Goal: Complete application form

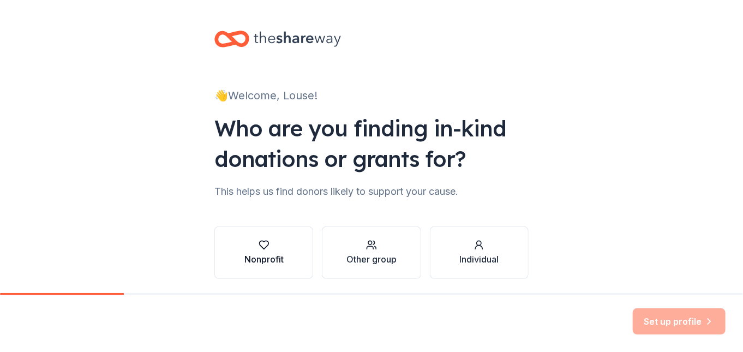
click at [259, 241] on icon "button" at bounding box center [263, 245] width 9 height 8
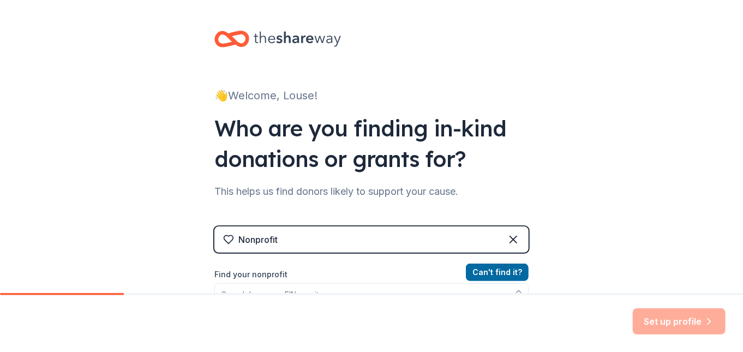
click at [238, 235] on div "Nonprofit" at bounding box center [257, 239] width 39 height 13
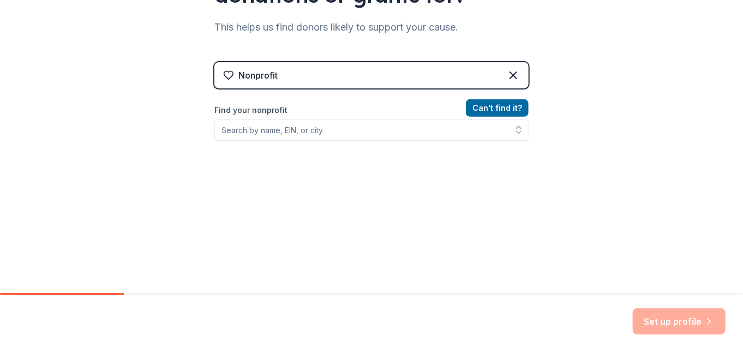
scroll to position [173, 0]
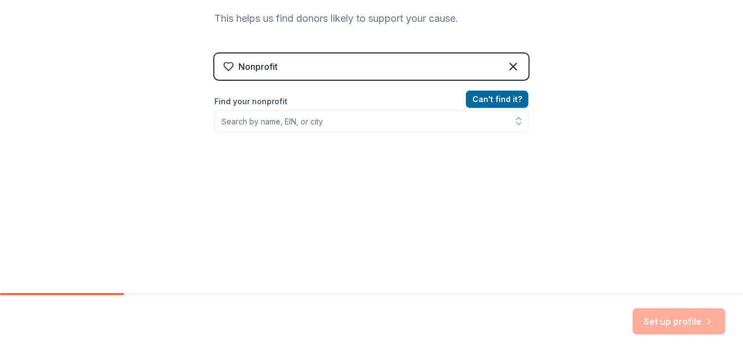
click at [238, 67] on div "Nonprofit" at bounding box center [257, 66] width 39 height 13
click at [270, 101] on label "Find your nonprofit" at bounding box center [371, 101] width 314 height 13
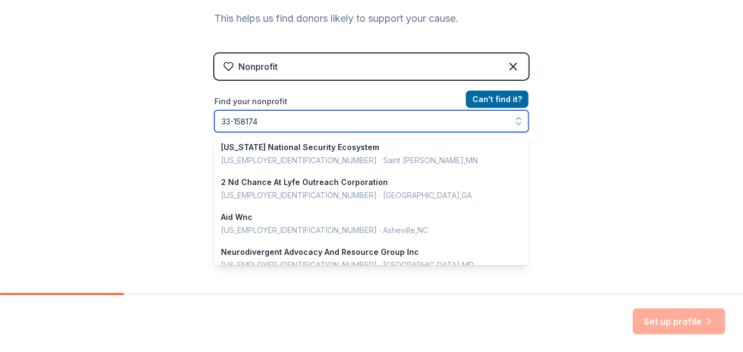
type input "[US_EMPLOYER_IDENTIFICATION_NUMBER]"
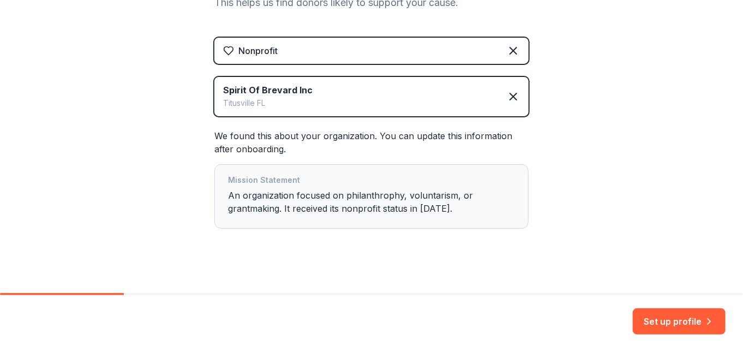
scroll to position [198, 0]
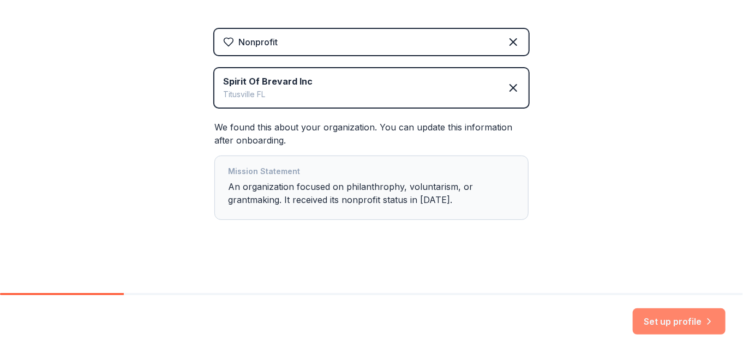
click at [666, 320] on button "Set up profile" at bounding box center [679, 321] width 93 height 26
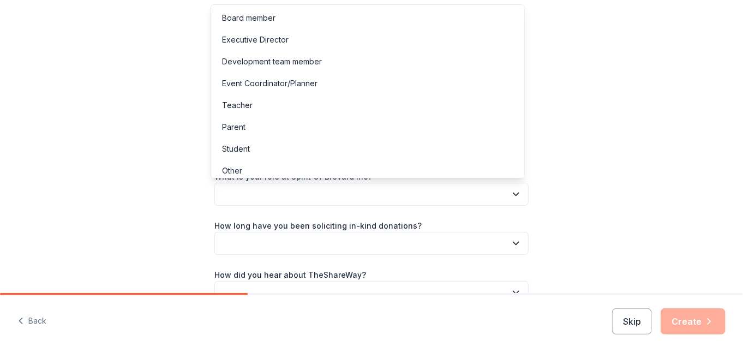
click at [220, 188] on button "button" at bounding box center [371, 194] width 314 height 23
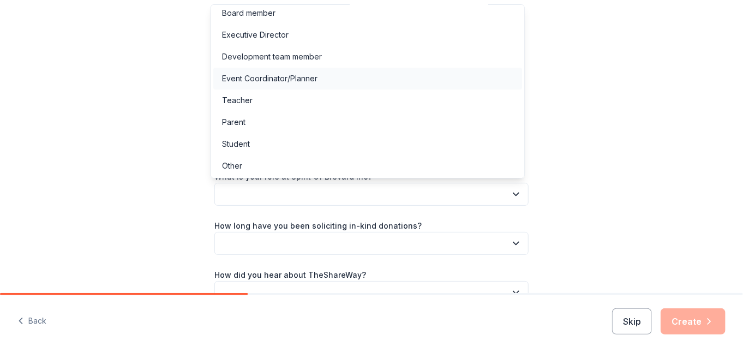
click at [277, 75] on div "Event Coordinator/Planner" at bounding box center [269, 78] width 95 height 13
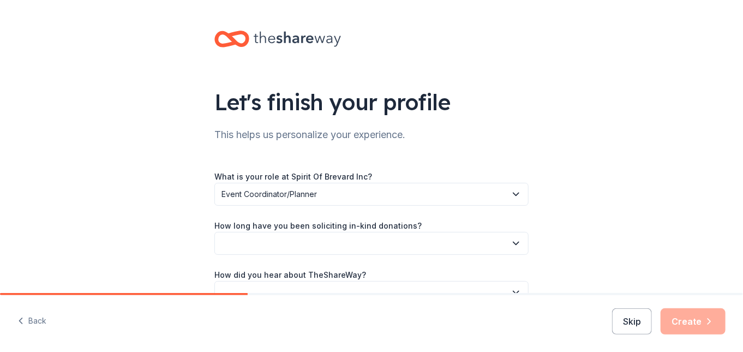
click at [513, 244] on icon "button" at bounding box center [515, 243] width 5 height 3
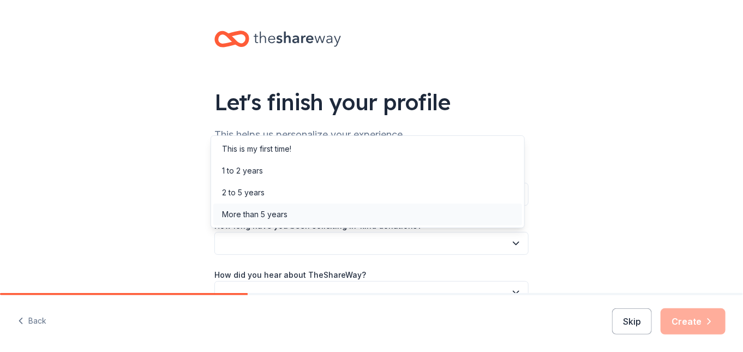
click at [273, 209] on div "More than 5 years" at bounding box center [254, 214] width 65 height 13
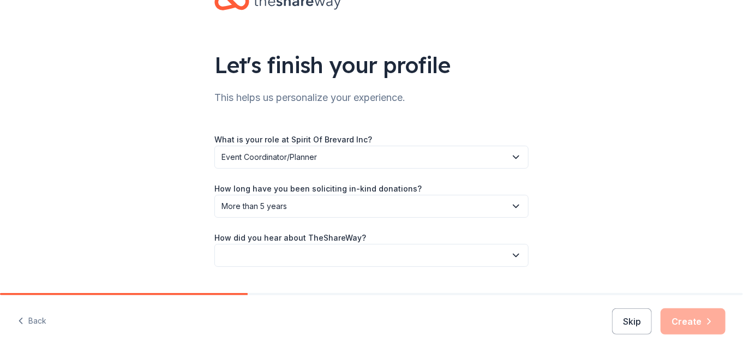
scroll to position [55, 0]
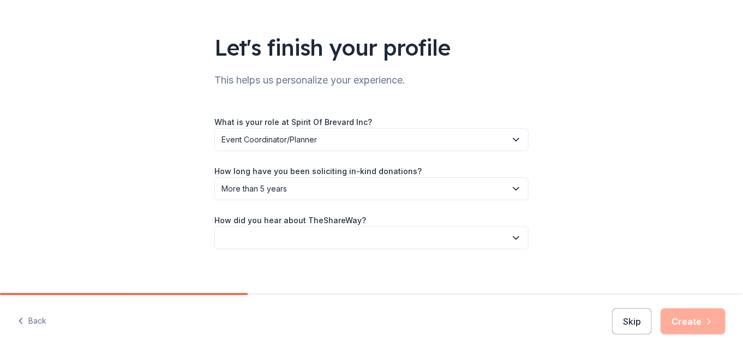
click at [512, 237] on icon "button" at bounding box center [516, 237] width 11 height 11
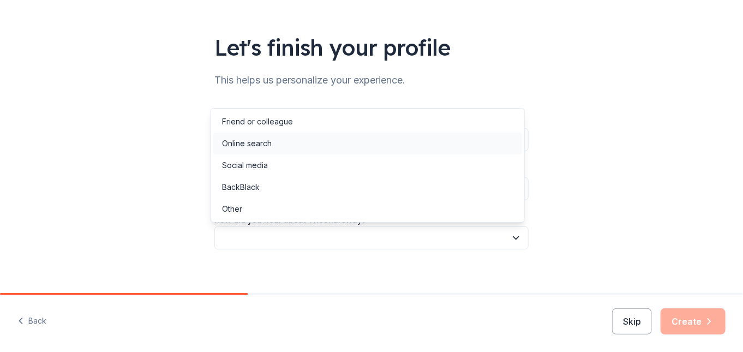
click at [259, 142] on div "Online search" at bounding box center [247, 143] width 50 height 13
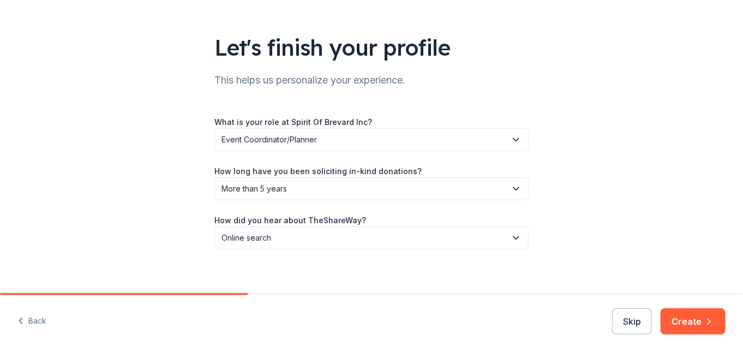
scroll to position [63, 0]
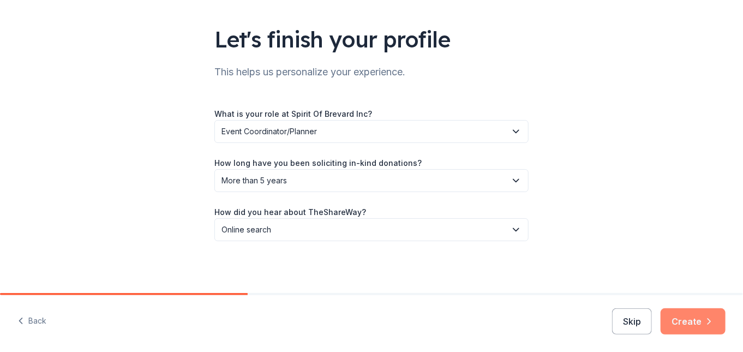
click at [697, 316] on button "Create" at bounding box center [693, 321] width 65 height 26
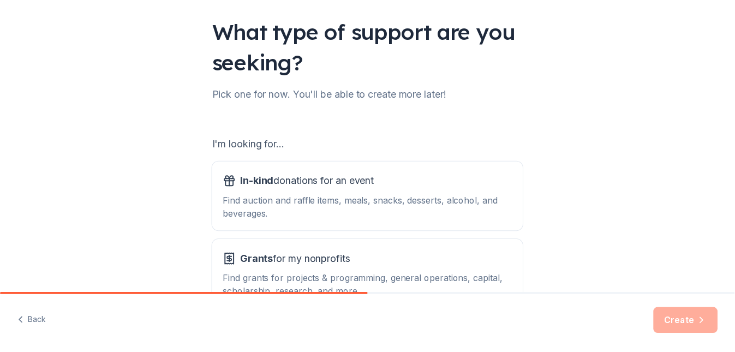
scroll to position [109, 0]
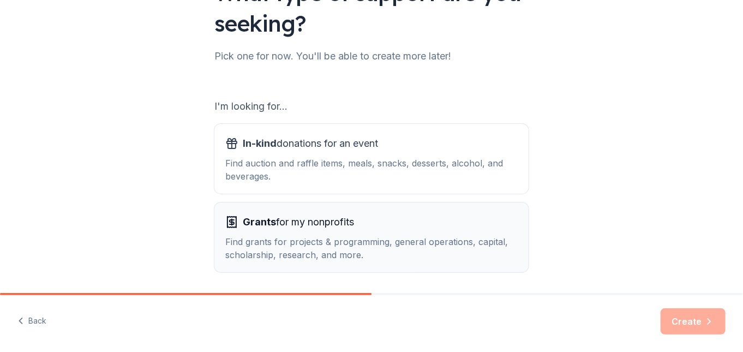
click at [314, 245] on div "Find grants for projects & programming, general operations, capital, scholarshi…" at bounding box center [371, 248] width 292 height 26
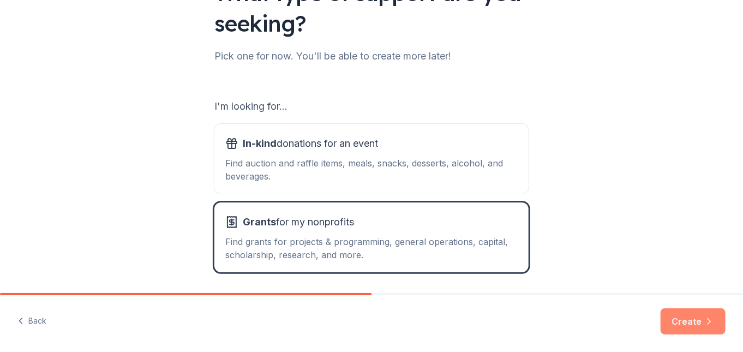
click at [699, 320] on button "Create" at bounding box center [693, 321] width 65 height 26
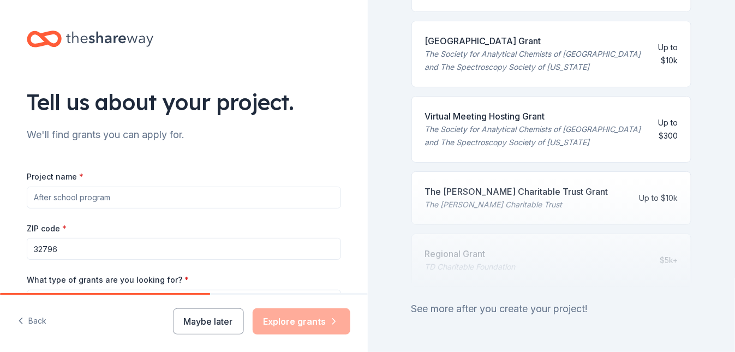
scroll to position [507, 0]
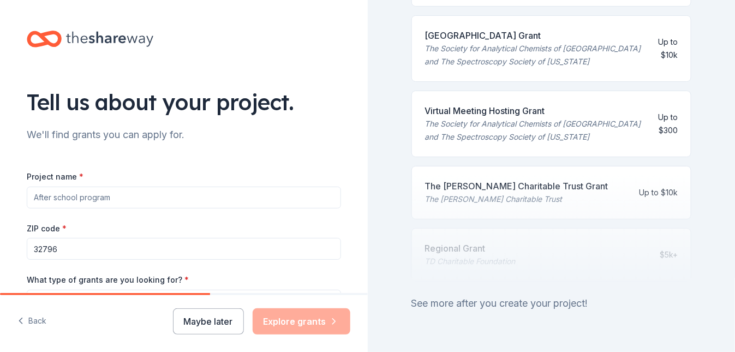
click at [31, 197] on input "Project name *" at bounding box center [184, 198] width 314 height 22
click at [99, 199] on input "Fund raising eventf for 3 charities" at bounding box center [184, 198] width 314 height 22
click at [150, 196] on input "Fund raising event for 3 charities" at bounding box center [184, 198] width 314 height 22
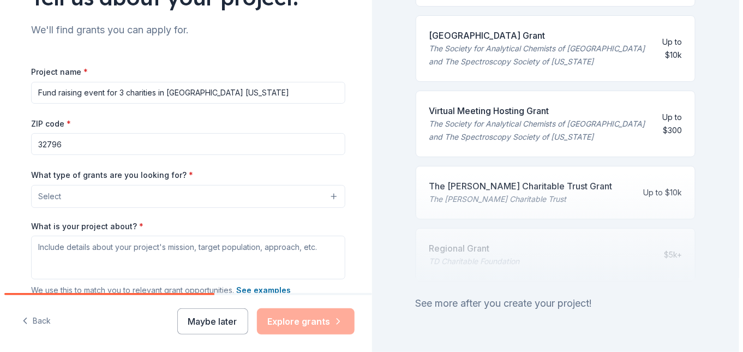
scroll to position [130, 0]
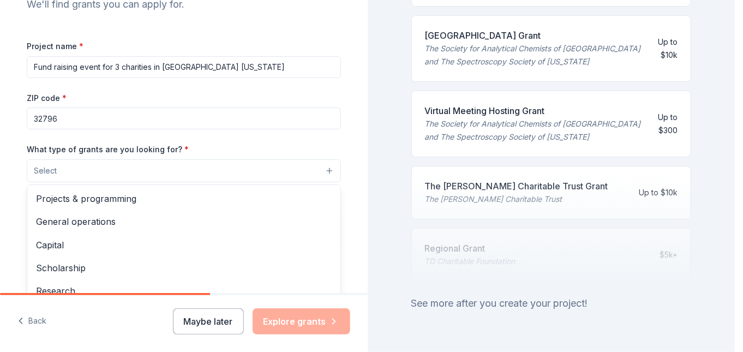
click at [31, 163] on button "Select" at bounding box center [184, 170] width 314 height 23
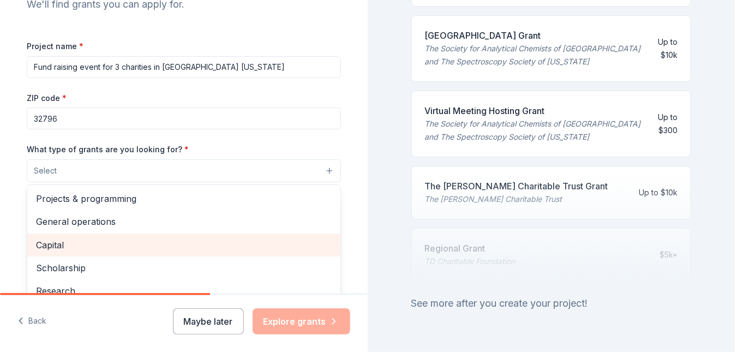
click at [54, 242] on span "Capital" at bounding box center [184, 245] width 296 height 14
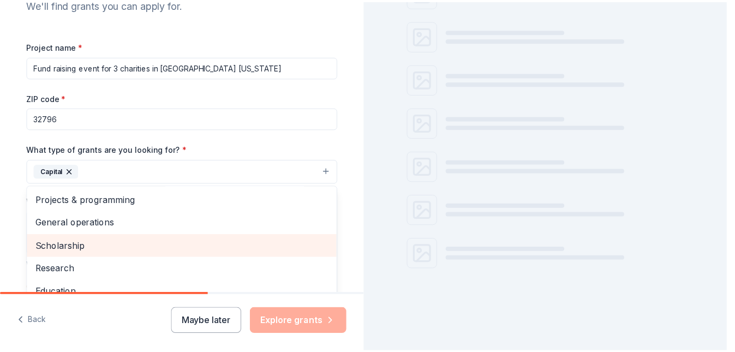
scroll to position [507, 0]
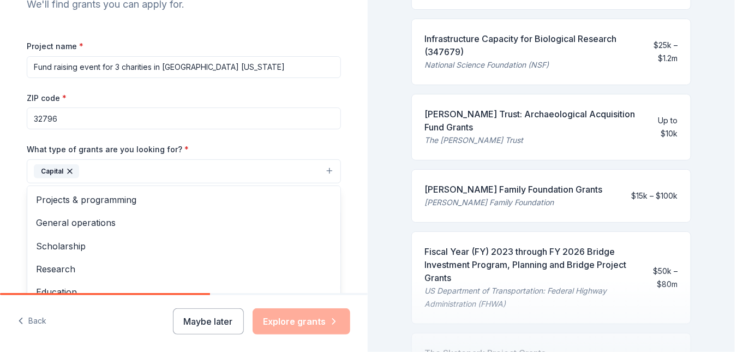
click at [13, 216] on div "Tell us about your project. We'll find grants you can apply for. Project name *…" at bounding box center [183, 131] width 349 height 523
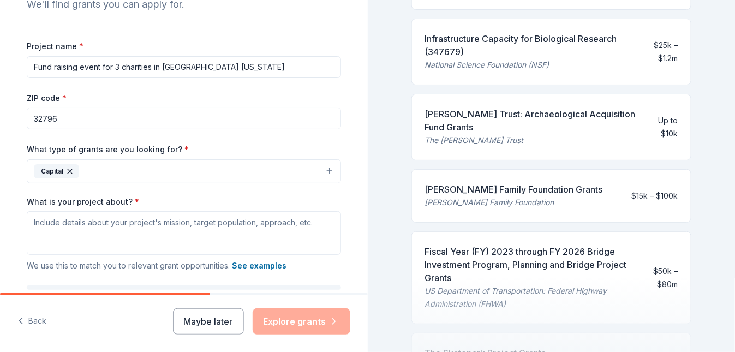
click at [247, 67] on input "Fund raising event for 3 charities in [GEOGRAPHIC_DATA] [US_STATE]" at bounding box center [184, 67] width 314 height 22
click at [221, 65] on input "Fund raising event for 3 charities in [GEOGRAPHIC_DATA] [US_STATE] North Brevar…" at bounding box center [184, 67] width 314 height 22
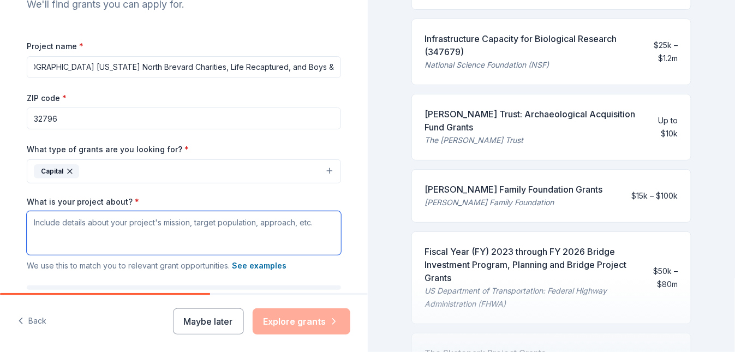
scroll to position [0, 0]
click at [29, 222] on textarea "What is your project about? *" at bounding box center [184, 233] width 314 height 44
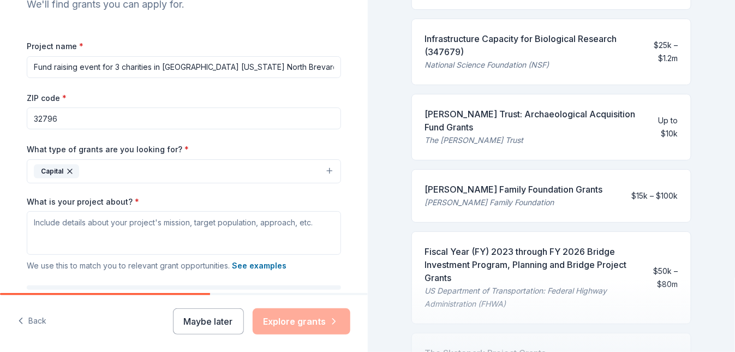
click at [299, 66] on input "Fund raising event for 3 charities in [GEOGRAPHIC_DATA] [US_STATE] North Brevar…" at bounding box center [184, 67] width 314 height 22
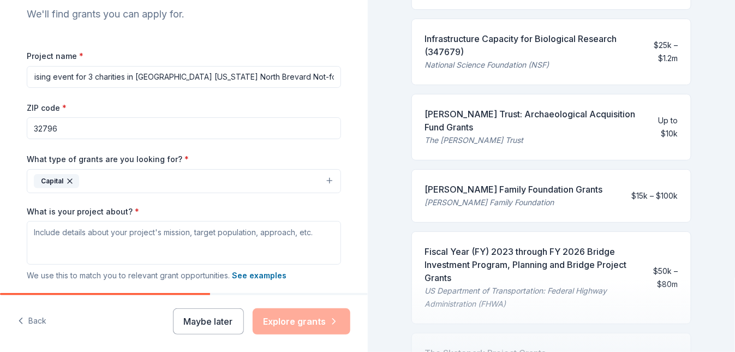
scroll to position [0, 31]
click at [316, 79] on input "Fund raising event for 3 charities in [GEOGRAPHIC_DATA] [US_STATE] North Brevar…" at bounding box center [184, 77] width 314 height 22
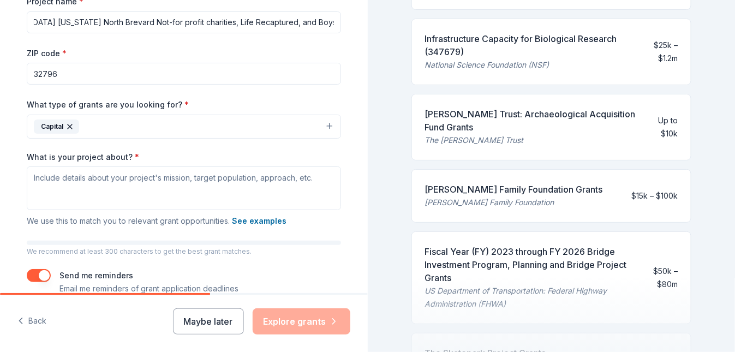
scroll to position [0, 193]
drag, startPoint x: 106, startPoint y: 23, endPoint x: 159, endPoint y: 22, distance: 52.9
click at [159, 22] on input "Fund raising event for 3 charities in [GEOGRAPHIC_DATA] [US_STATE] North Brevar…" at bounding box center [184, 22] width 314 height 22
type input "Fund raising event for 3 charities in [GEOGRAPHIC_DATA] [US_STATE] North Brevar…"
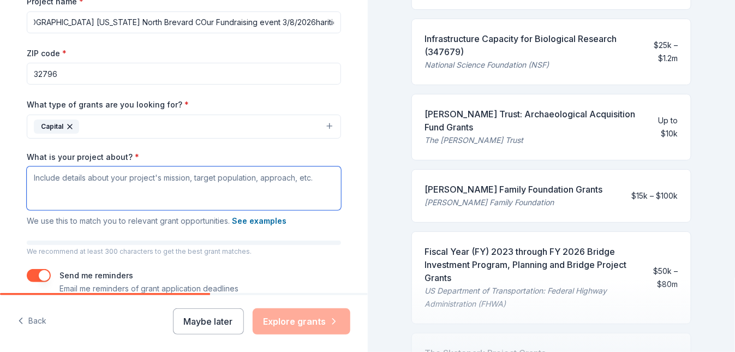
scroll to position [0, 0]
click at [33, 179] on textarea "What is your project about? *" at bounding box center [184, 188] width 314 height 44
click at [30, 175] on textarea "What is your project about? *" at bounding box center [184, 188] width 314 height 44
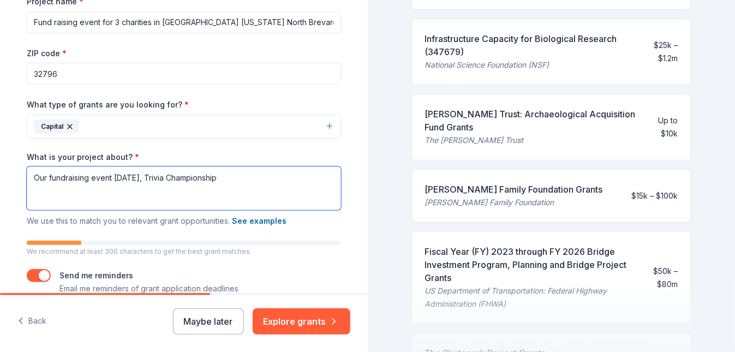
click at [146, 178] on textarea "Our fundraising event [DATE], Trivia Championship" at bounding box center [184, 188] width 314 height 44
click at [244, 178] on textarea "Our fundraising event [DATE],:2026 Trivia Championship" at bounding box center [184, 188] width 314 height 44
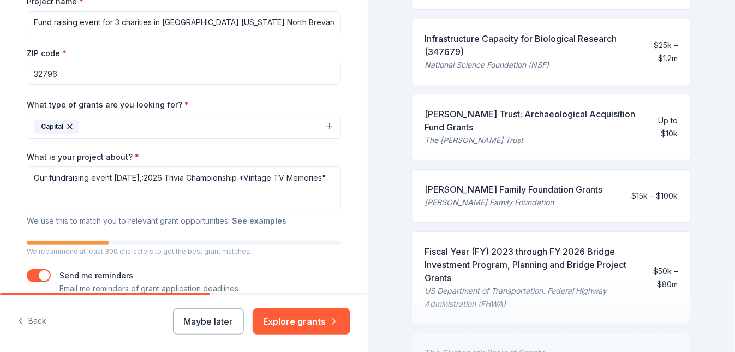
click at [237, 221] on button "See examples" at bounding box center [259, 220] width 55 height 13
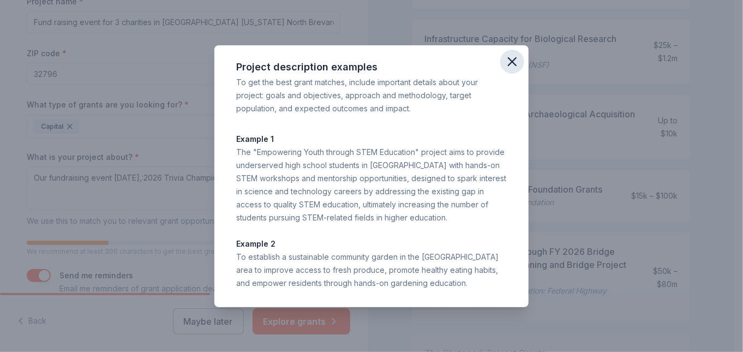
click at [510, 63] on icon "button" at bounding box center [513, 62] width 8 height 8
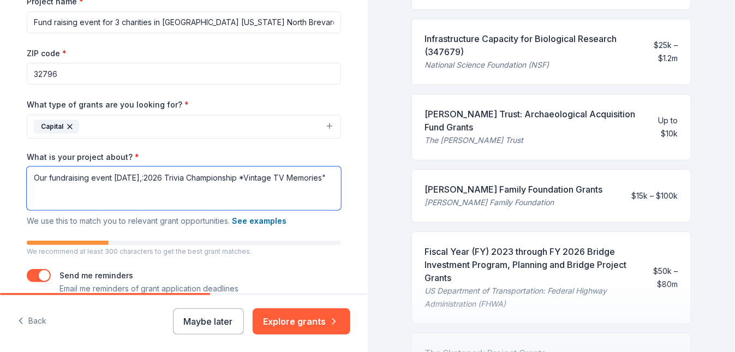
click at [71, 190] on textarea "Our fundraising event [DATE],:2026 Trivia Championship *Vintage TV Memories"" at bounding box center [184, 188] width 314 height 44
click at [97, 189] on textarea "Our fundraising event [DATE],:2026 Trivia Championship *Vintage TV Memories"" at bounding box center [184, 188] width 314 height 44
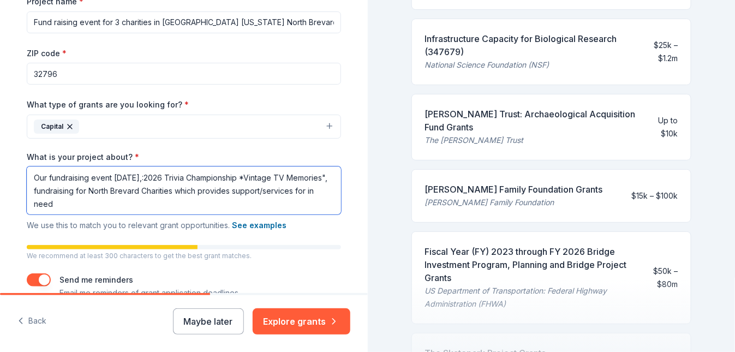
click at [104, 204] on textarea "Our fundraising event [DATE],:2026 Trivia Championship *Vintage TV Memories", f…" at bounding box center [184, 190] width 314 height 48
click at [162, 205] on textarea "Our fundraising event [DATE],:2026 Trivia Championship *Vintage TV Memories", f…" at bounding box center [184, 190] width 314 height 48
drag, startPoint x: 29, startPoint y: 204, endPoint x: 89, endPoint y: 205, distance: 59.5
click at [89, 205] on textarea "Our fundraising event [DATE],:2026 Trivia Championship *Vintage TV Memories", f…" at bounding box center [184, 190] width 314 height 48
click at [182, 204] on textarea "Our fundraising event [DATE],:2026 Trivia Championship *Vintage TV Memories", f…" at bounding box center [184, 190] width 314 height 48
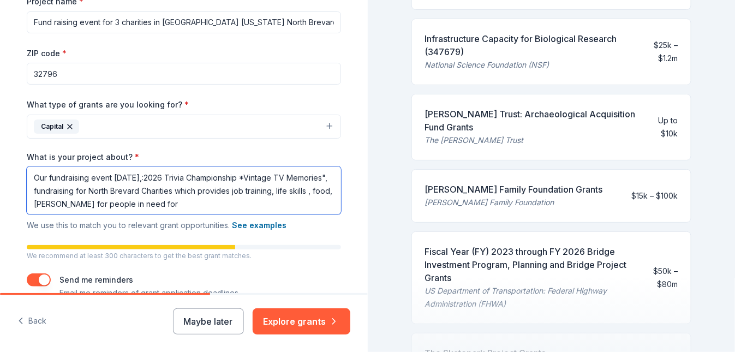
click at [92, 204] on textarea "Our fundraising event [DATE],:2026 Trivia Championship *Vintage TV Memories", f…" at bounding box center [184, 190] width 314 height 48
click at [196, 204] on textarea "Our fundraising event [DATE],:2026 Trivia Championship *Vintage TV Memories", f…" at bounding box center [184, 190] width 314 height 48
click at [111, 177] on textarea "Our fundraising event [DATE],:2026 Trivia Championship *Vintage TV Memories", f…" at bounding box center [184, 190] width 314 height 48
click at [44, 176] on textarea "Our fundraising event3/7/2026,:2026 Trivia Championship *Vintage TV Memories", …" at bounding box center [184, 190] width 314 height 48
click at [150, 177] on textarea "Our 2nd annual fundraising event3/7/2026,:2026 Trivia Championship *Vintage TV …" at bounding box center [184, 190] width 314 height 48
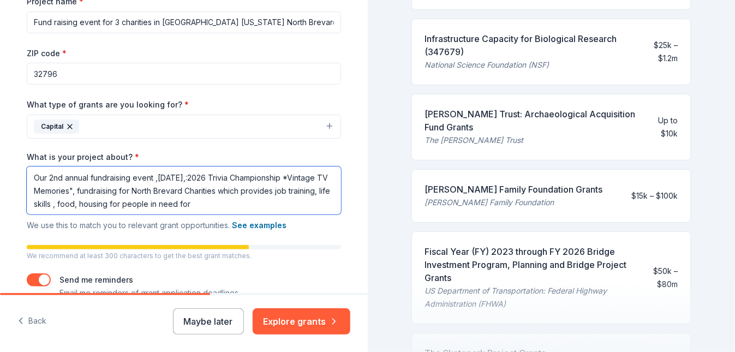
click at [190, 178] on textarea "Our 2nd annual fundraising event ,[DATE],:2026 Trivia Championship *Vintage TV …" at bounding box center [184, 190] width 314 height 48
click at [291, 178] on textarea "Our 2nd annual fundraising event ,3/7/2026:2026 Trivia Championship *Vintage TV…" at bounding box center [184, 190] width 314 height 48
drag, startPoint x: 85, startPoint y: 191, endPoint x: 136, endPoint y: 193, distance: 50.8
click at [136, 193] on textarea "Our 2nd annual fundraising event ,3/7/2026:2026 Trivia Championship "Vintage TV…" at bounding box center [184, 190] width 314 height 48
drag, startPoint x: 86, startPoint y: 192, endPoint x: 170, endPoint y: 192, distance: 84.6
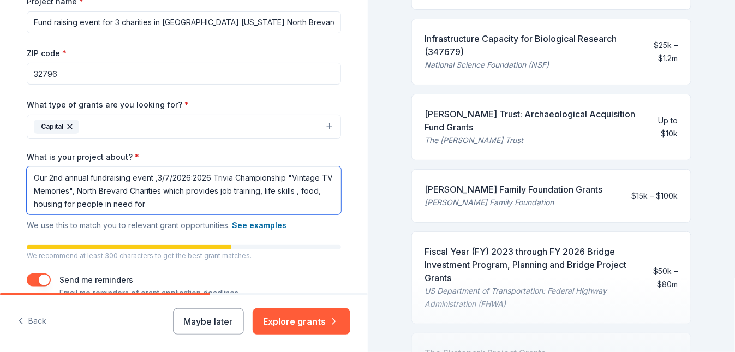
click at [170, 192] on textarea "Our 2nd annual fundraising event ,3/7/2026:2026 Trivia Championship "Vintage TV…" at bounding box center [184, 190] width 314 height 48
click at [166, 205] on textarea "Our 2nd annual fundraising event ,3/7/2026:2026 Trivia Championship "Vintage TV…" at bounding box center [184, 190] width 314 height 48
drag, startPoint x: 50, startPoint y: 204, endPoint x: 92, endPoint y: 202, distance: 41.5
click at [92, 202] on textarea "Our 2nd annual fundraising event ,3/7/2026:2026 Trivia Championship "Vintage TV…" at bounding box center [184, 190] width 314 height 48
drag, startPoint x: 94, startPoint y: 200, endPoint x: 89, endPoint y: 202, distance: 5.6
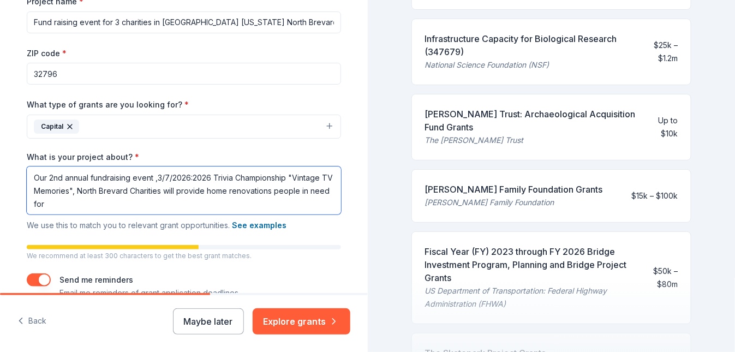
click at [89, 202] on textarea "Our 2nd annual fundraising event ,3/7/2026:2026 Trivia Championship "Vintage TV…" at bounding box center [184, 190] width 314 height 48
click at [280, 192] on textarea "Our 2nd annual fundraising event ,3/7/2026:2026 Trivia Championship "Vintage TV…" at bounding box center [184, 190] width 314 height 48
click at [62, 204] on textarea "Our 2nd annual fundraising event ,3/7/2026:2026 Trivia Championship "Vintage TV…" at bounding box center [184, 190] width 314 height 48
click at [299, 192] on textarea "Our 2nd annual fundraising event ,3/7/2026:2026 Trivia Championship "Vintage TV…" at bounding box center [184, 190] width 314 height 48
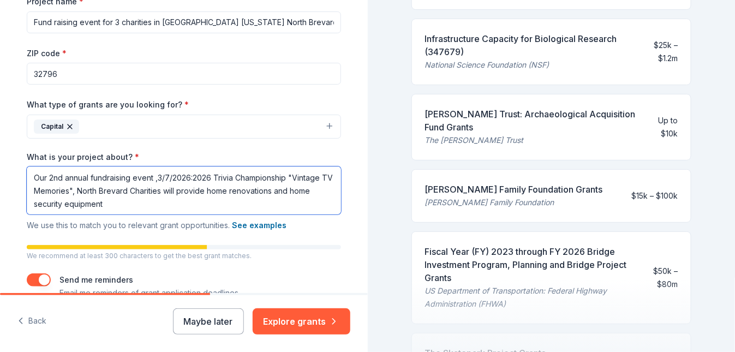
click at [100, 202] on textarea "Our 2nd annual fundraising event ,3/7/2026:2026 Trivia Championship "Vintage TV…" at bounding box center [184, 190] width 314 height 48
click at [214, 190] on textarea "Our 2nd annual fundraising event ,3/7/2026:2026 Trivia Championship "Vintage TV…" at bounding box center [184, 190] width 314 height 48
click at [122, 203] on textarea "Our 2nd annual fundraising event ,3/7/2026:2026 Trivia Championship "Vintage TV…" at bounding box center [184, 190] width 314 height 48
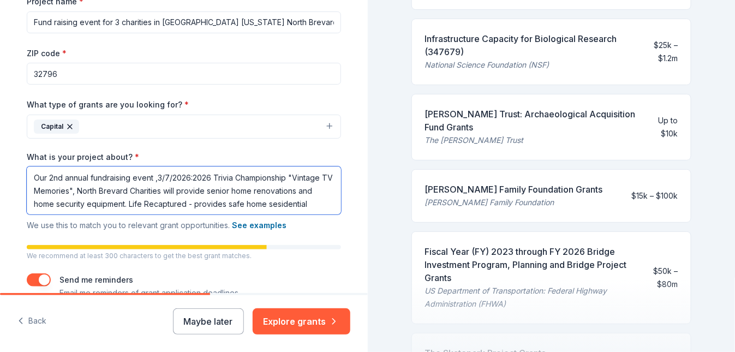
click at [267, 204] on textarea "Our 2nd annual fundraising event ,3/7/2026:2026 Trivia Championship "Vintage TV…" at bounding box center [184, 190] width 314 height 48
click at [261, 202] on textarea "Our 2nd annual fundraising event ,3/7/2026:2026 Trivia Championship "Vintage TV…" at bounding box center [184, 190] width 314 height 48
click at [279, 202] on textarea "Our 2nd annual fundraising event ,3/7/2026:2026 Trivia Championship "Vintage TV…" at bounding box center [184, 190] width 314 height 48
click at [192, 205] on textarea "Our 2nd annual fundraising event ,3/7/2026:2026 Trivia Championship "Vintage TV…" at bounding box center [184, 190] width 314 height 48
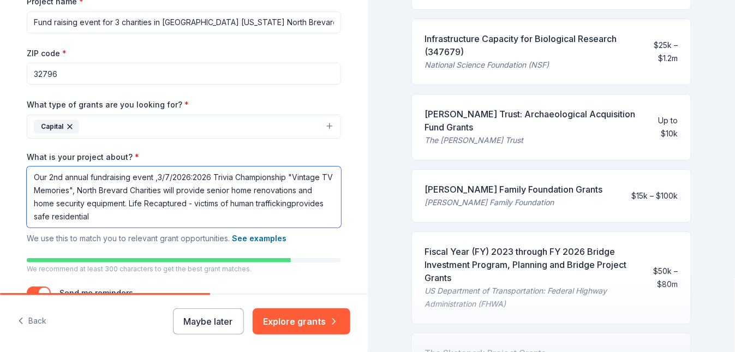
drag, startPoint x: 68, startPoint y: 216, endPoint x: 164, endPoint y: 211, distance: 96.2
click at [164, 211] on textarea "Our 2nd annual fundraising event ,3/7/2026:2026 Trivia Championship "Vintage TV…" at bounding box center [184, 196] width 314 height 61
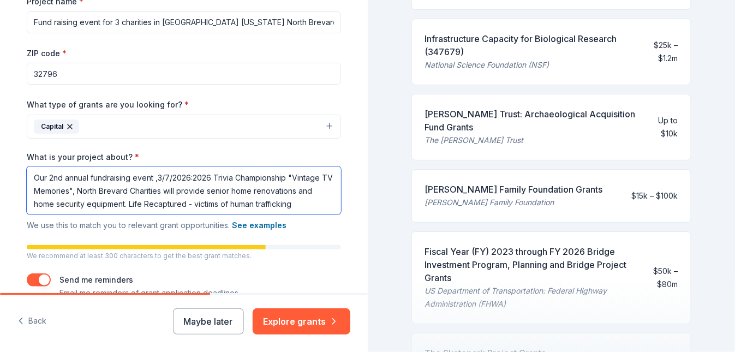
click at [183, 204] on textarea "Our 2nd annual fundraising event ,3/7/2026:2026 Trivia Championship "Vintage TV…" at bounding box center [184, 190] width 314 height 48
click at [192, 203] on textarea "Our 2nd annual fundraising event ,3/7/2026:2026 Trivia Championship "Vintage TV…" at bounding box center [184, 190] width 314 height 48
click at [218, 203] on textarea "Our 2nd annual fundraising event ,3/7/2026:2026 Trivia Championship "Vintage TV…" at bounding box center [184, 190] width 314 height 48
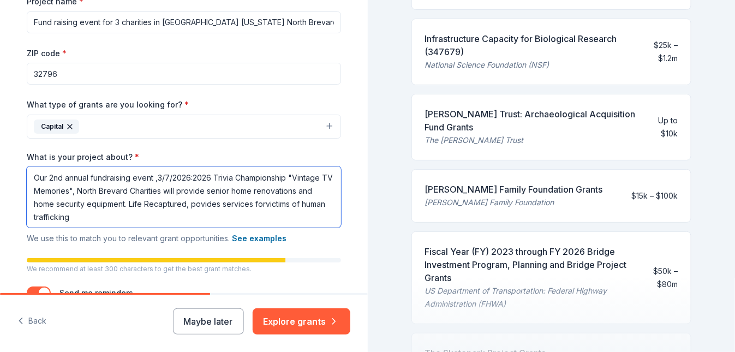
click at [192, 204] on textarea "Our 2nd annual fundraising event ,3/7/2026:2026 Trivia Championship "Vintage TV…" at bounding box center [184, 196] width 314 height 61
click at [264, 204] on textarea "Our 2nd annual fundraising event ,3/7/2026:2026 Trivia Championship "Vintage TV…" at bounding box center [184, 196] width 314 height 61
click at [92, 216] on textarea "Our 2nd annual fundraising event ,3/7/2026:2026 Trivia Championship "Vintage TV…" at bounding box center [184, 196] width 314 height 61
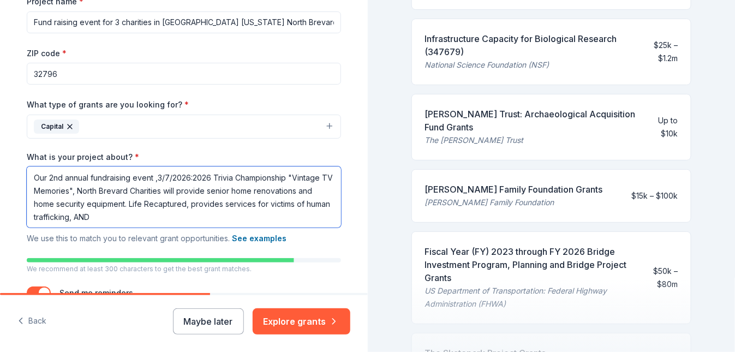
click at [92, 216] on textarea "Our 2nd annual fundraising event ,3/7/2026:2026 Trivia Championship "Vintage TV…" at bounding box center [184, 196] width 314 height 61
click at [65, 175] on textarea "Our 2nd annual fundraising event ,3/7/2026:2026 Trivia Championship "Vintage TV…" at bounding box center [184, 196] width 314 height 61
click at [150, 178] on textarea "Our 2nd Annual fundraising event ,3/7/2026:2026 Trivia Championship "Vintage TV…" at bounding box center [184, 196] width 314 height 61
drag, startPoint x: 173, startPoint y: 189, endPoint x: 184, endPoint y: 189, distance: 10.9
click at [184, 189] on textarea "Our 2nd Annual fundraising event, 3/7/2026:2026 Trivia Championship "Vintage TV…" at bounding box center [184, 196] width 314 height 61
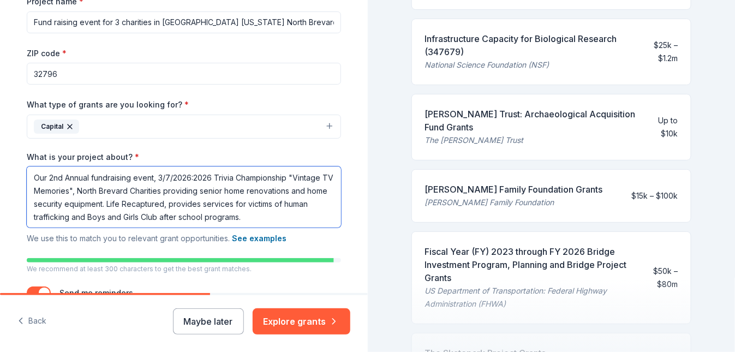
drag, startPoint x: 218, startPoint y: 204, endPoint x: 188, endPoint y: 204, distance: 30.6
click at [188, 204] on textarea "Our 2nd Annual fundraising event, 3/7/2026:2026 Trivia Championship "Vintage TV…" at bounding box center [184, 196] width 314 height 61
click at [85, 190] on textarea "Our 2nd Annual fundraising event, 3/7/2026:2026 Trivia Championship "Vintage TV…" at bounding box center [184, 196] width 314 height 61
click at [247, 204] on textarea "Our 2nd Annual fundraising event, 3/7/2026:2026 Trivia Championship "Vintage TV…" at bounding box center [184, 196] width 314 height 61
click at [232, 217] on textarea "Our 2nd Annual fundraising event, 3/7/2026:2026 Trivia Championship "Vintage TV…" at bounding box center [184, 196] width 314 height 61
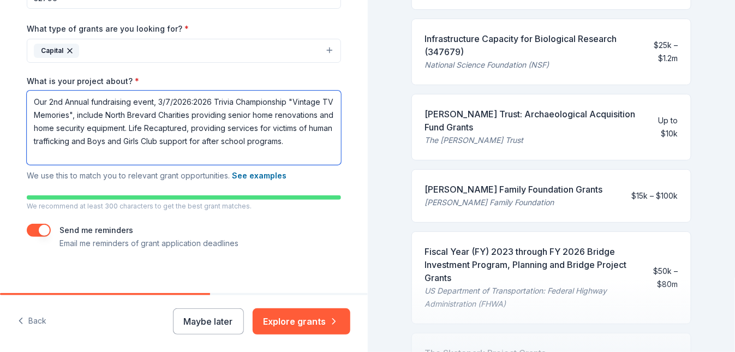
scroll to position [260, 0]
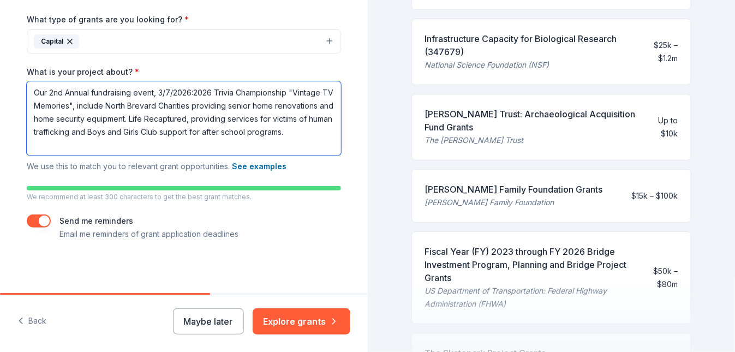
click at [74, 147] on textarea "Our 2nd Annual fundraising event, 3/7/2026:2026 Trivia Championship "Vintage TV…" at bounding box center [184, 118] width 314 height 74
drag, startPoint x: 99, startPoint y: 144, endPoint x: 115, endPoint y: 146, distance: 16.0
click at [115, 146] on textarea "Our 2nd Annual fundraising event, 3/7/2026:2026 Trivia Championship "Vintage TV…" at bounding box center [184, 118] width 314 height 74
click at [194, 146] on textarea "Our 2nd Annual fundraising event, 3/7/2026:2026 Trivia Championship "Vintage TV…" at bounding box center [184, 118] width 314 height 74
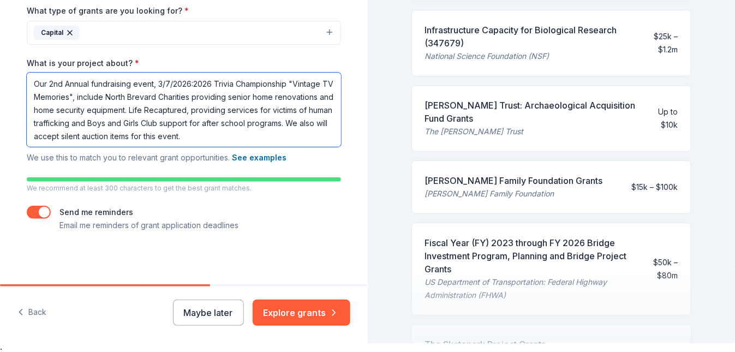
scroll to position [13, 0]
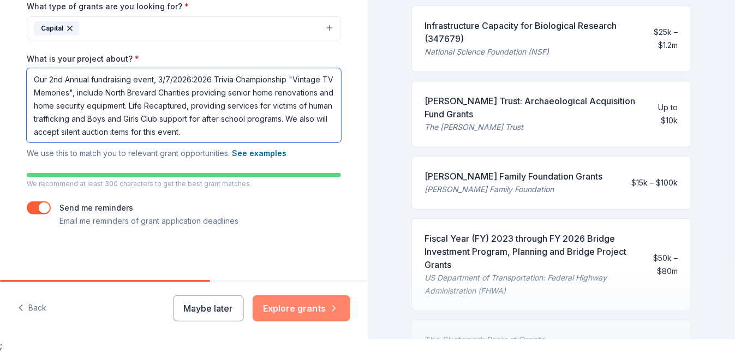
type textarea "Our 2nd Annual fundraising event, 3/7/2026:2026 Trivia Championship "Vintage TV…"
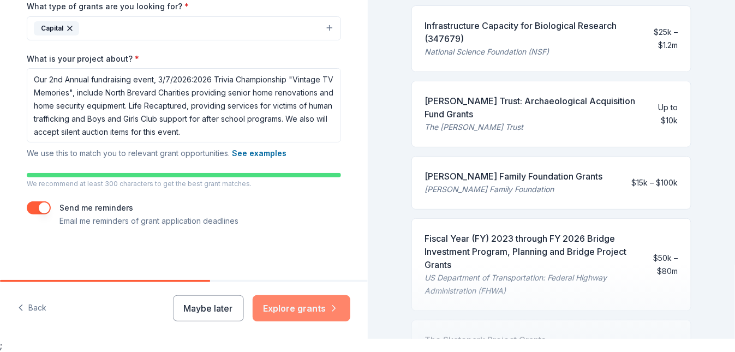
click at [290, 309] on button "Explore grants" at bounding box center [302, 308] width 98 height 26
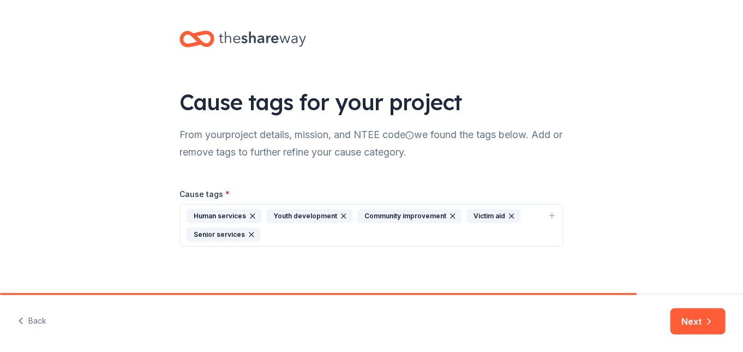
click at [229, 215] on div "Human services" at bounding box center [224, 216] width 75 height 14
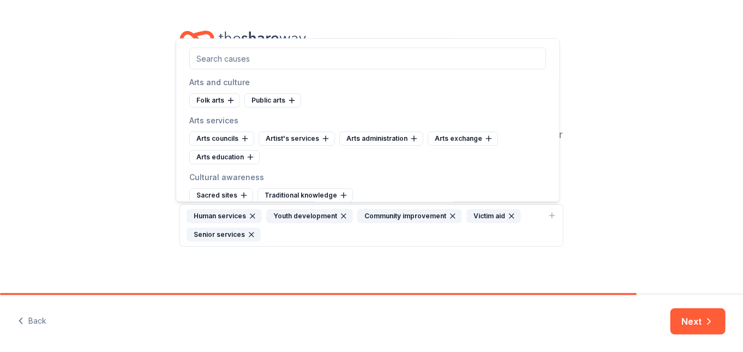
click at [296, 213] on div "Youth development" at bounding box center [309, 216] width 87 height 14
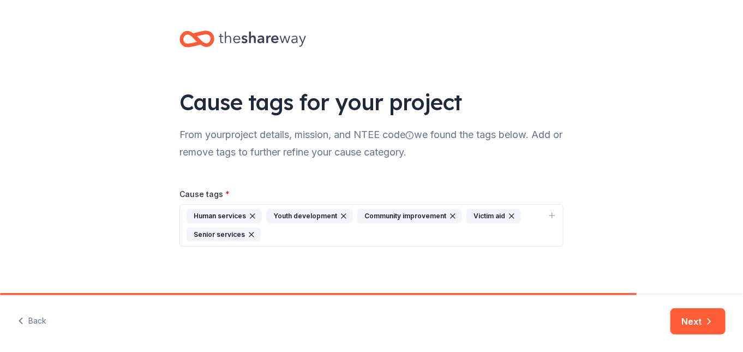
click at [385, 214] on div "Community improvement" at bounding box center [409, 216] width 105 height 14
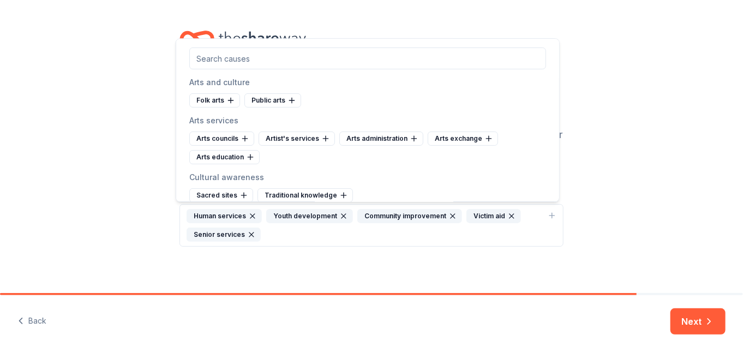
click at [469, 213] on div "Victim aid" at bounding box center [494, 216] width 55 height 14
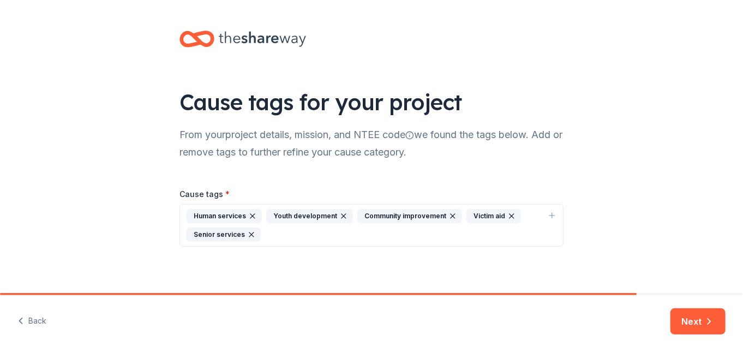
click at [227, 234] on div "Senior services" at bounding box center [224, 235] width 74 height 14
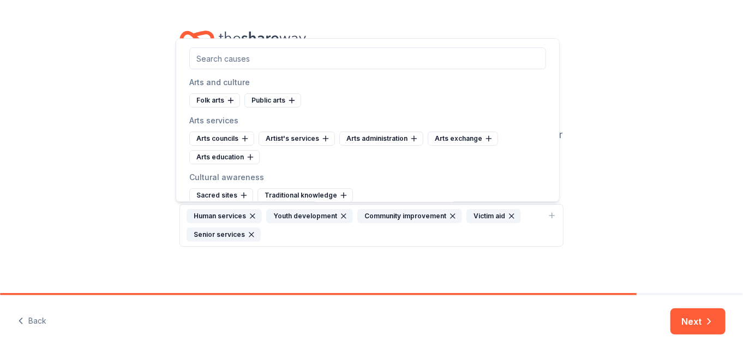
click at [294, 234] on div "Human services Youth development Community improvement Victim aid Senior servic…" at bounding box center [365, 225] width 357 height 33
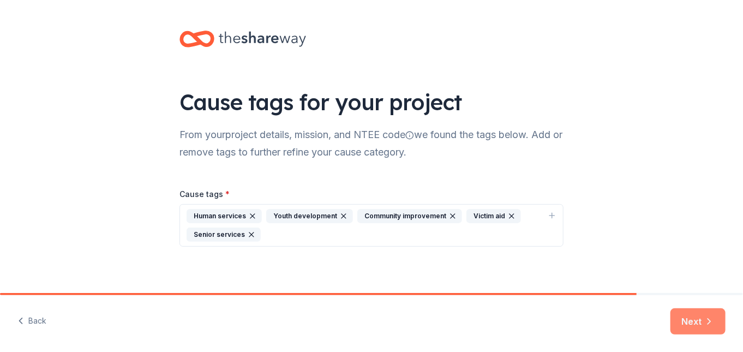
click at [689, 318] on button "Next" at bounding box center [698, 321] width 55 height 26
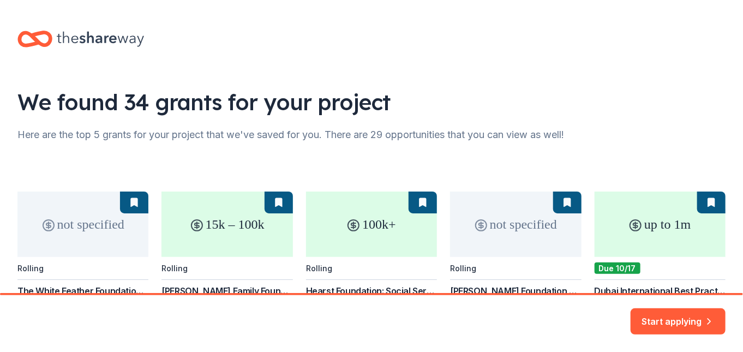
click at [260, 204] on div "not specified Rolling The White Feather Foundation [PERSON_NAME] Feather Founda…" at bounding box center [371, 273] width 708 height 163
click at [276, 202] on div "not specified Rolling The White Feather Foundation [PERSON_NAME] Feather Founda…" at bounding box center [371, 273] width 708 height 163
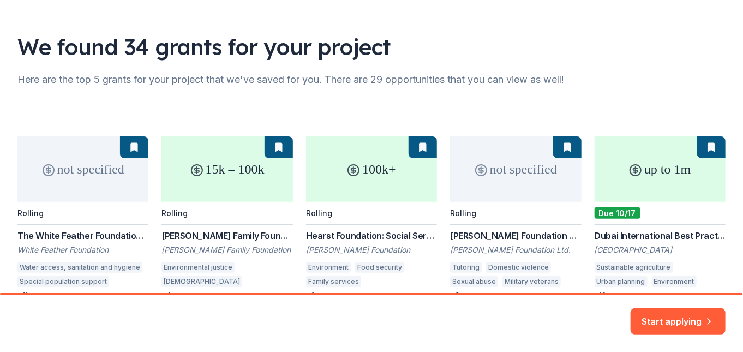
scroll to position [109, 0]
